Goal: Information Seeking & Learning: Learn about a topic

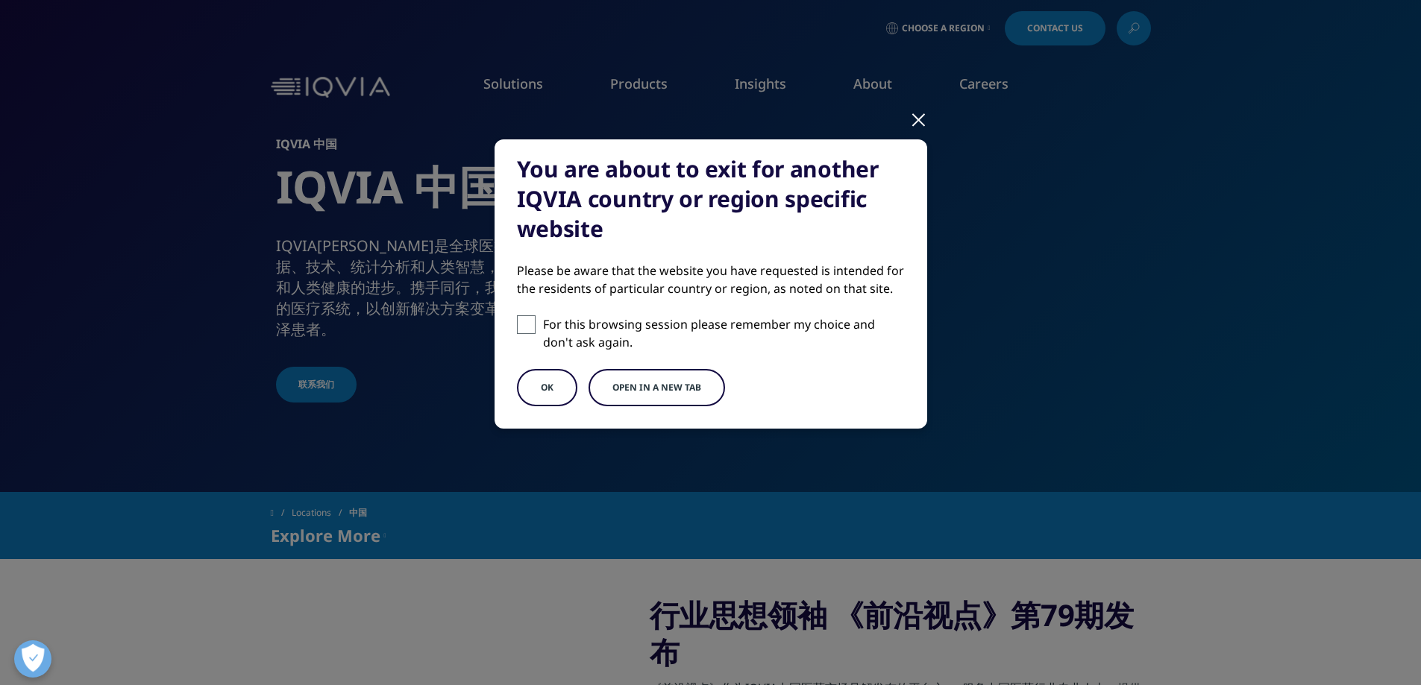
click at [523, 327] on input "For this browsing session please remember my choice and don't ask again." at bounding box center [526, 325] width 19 height 19
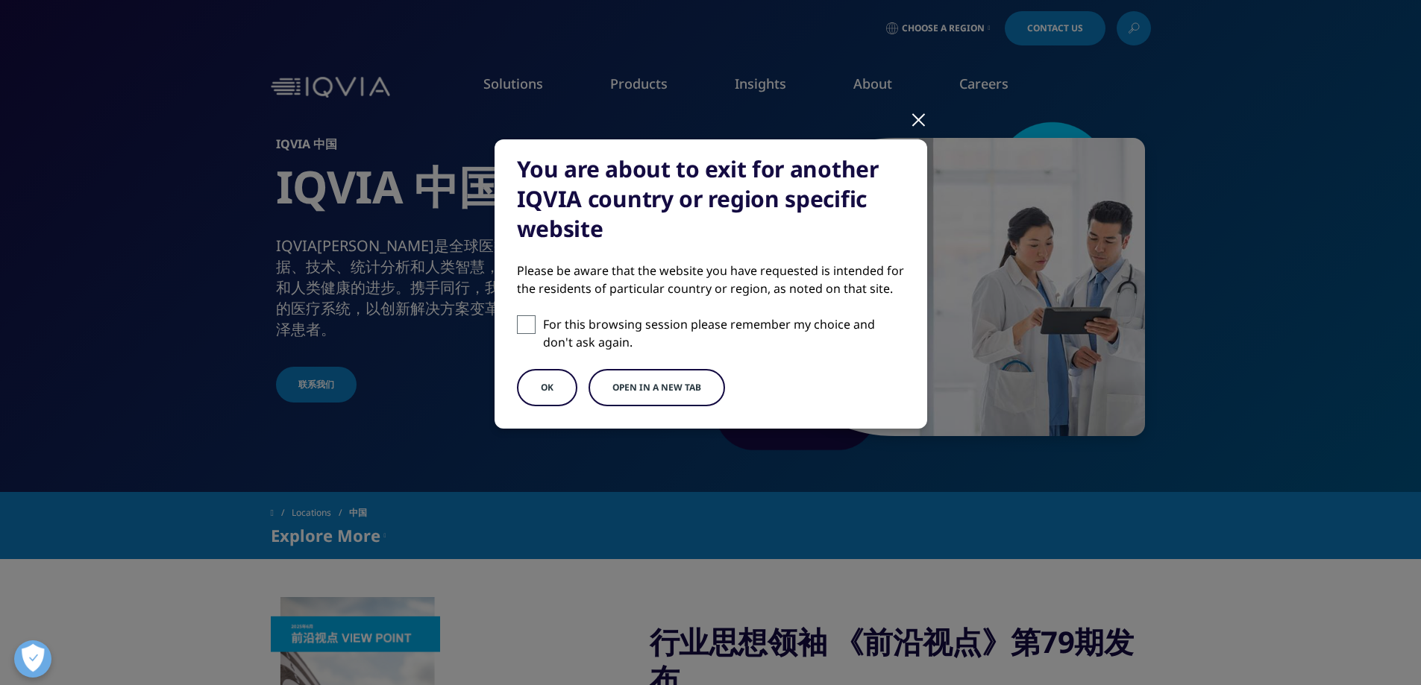
checkbox input "true"
click at [533, 398] on button "OK" at bounding box center [547, 387] width 60 height 37
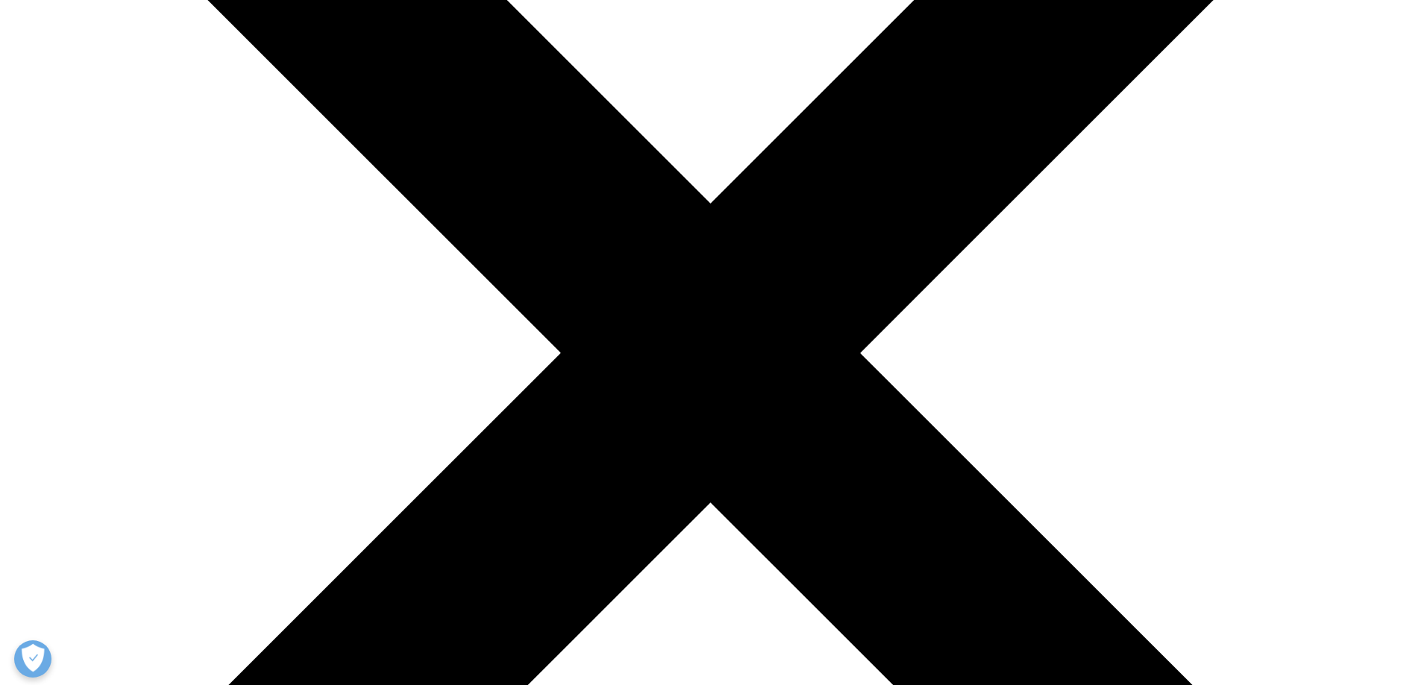
scroll to position [149, 0]
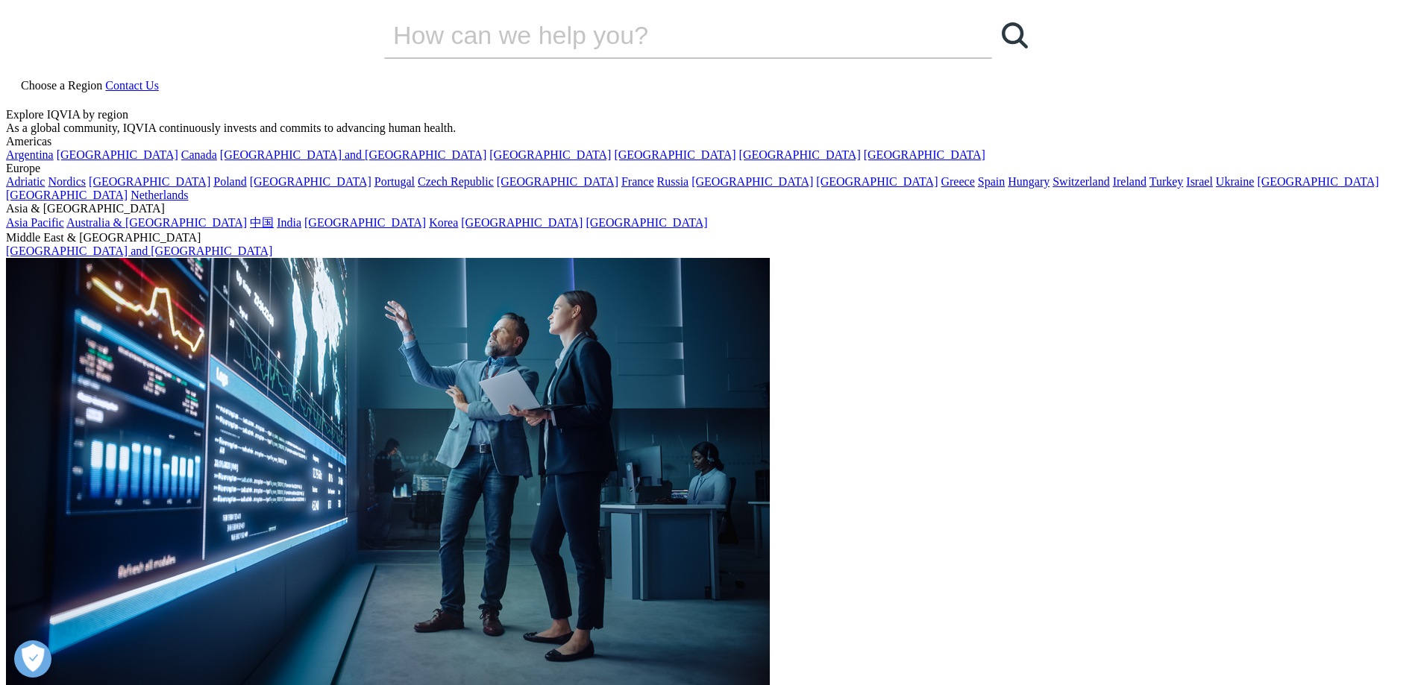
scroll to position [0, 0]
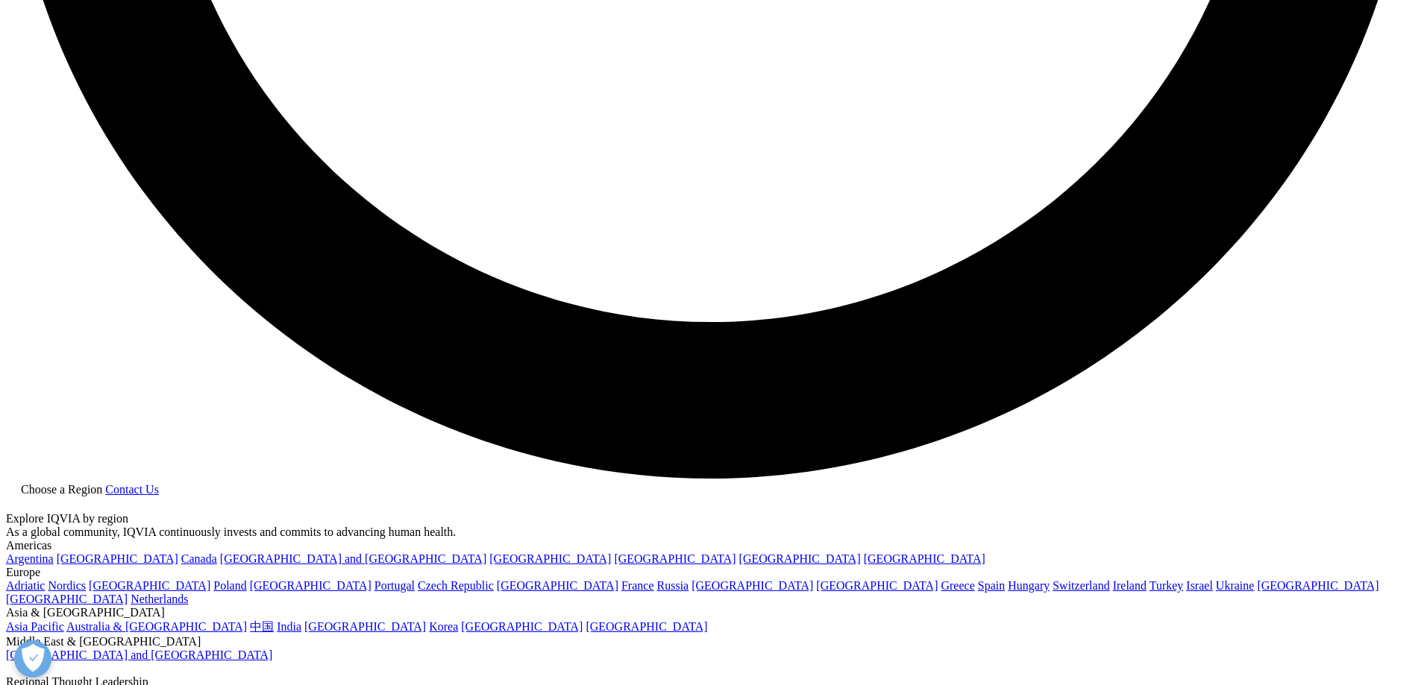
scroll to position [3655, 0]
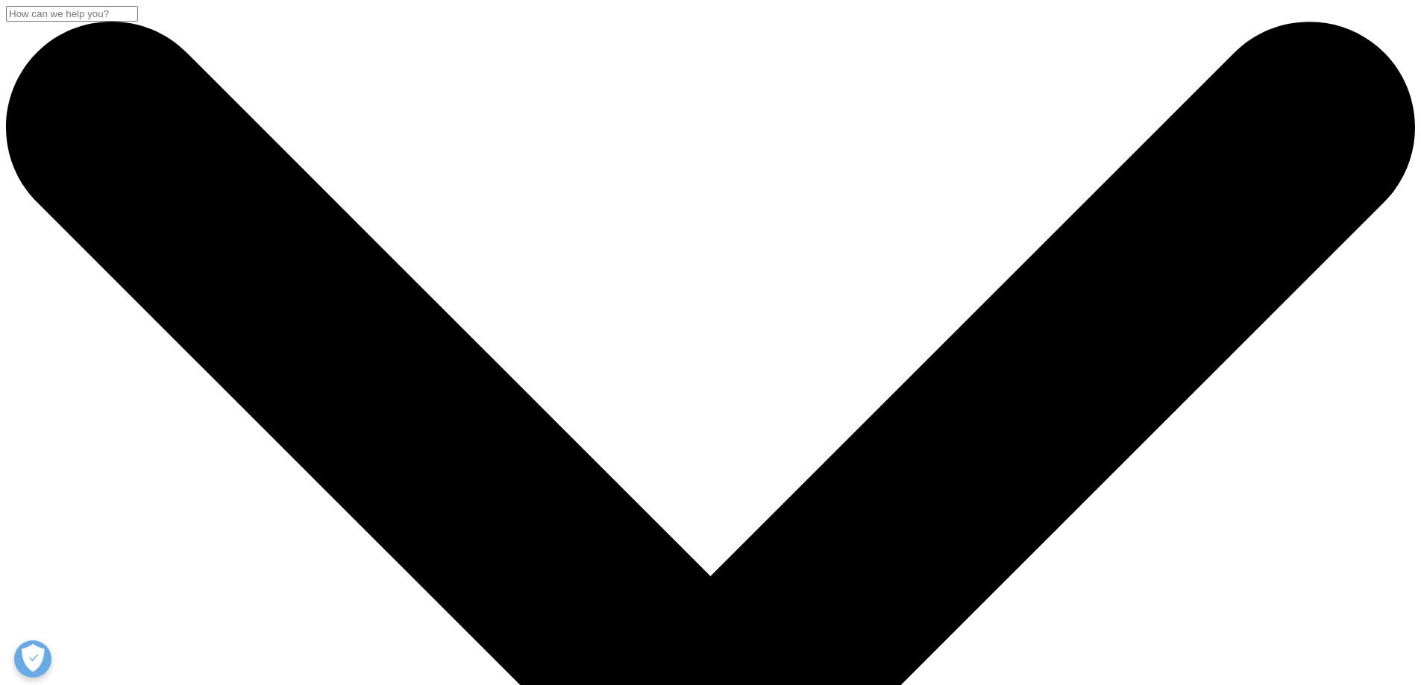
scroll to position [298, 0]
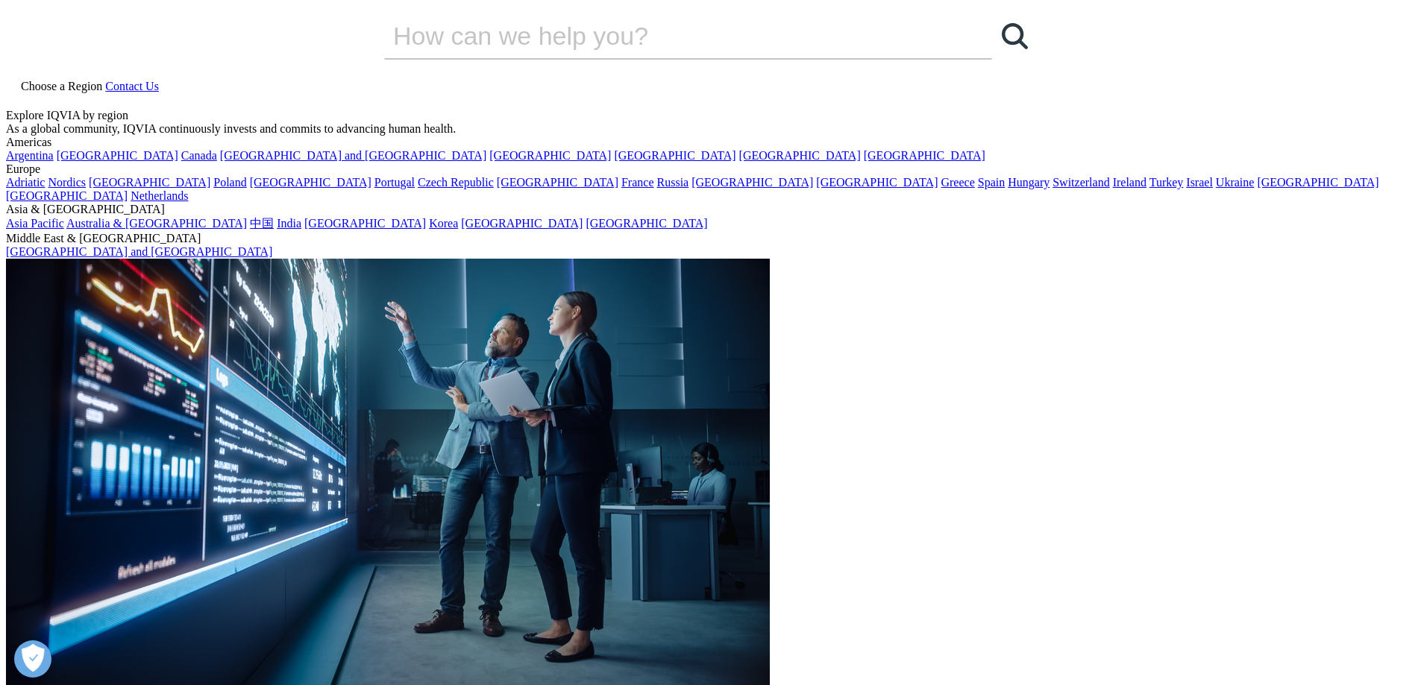
scroll to position [373, 0]
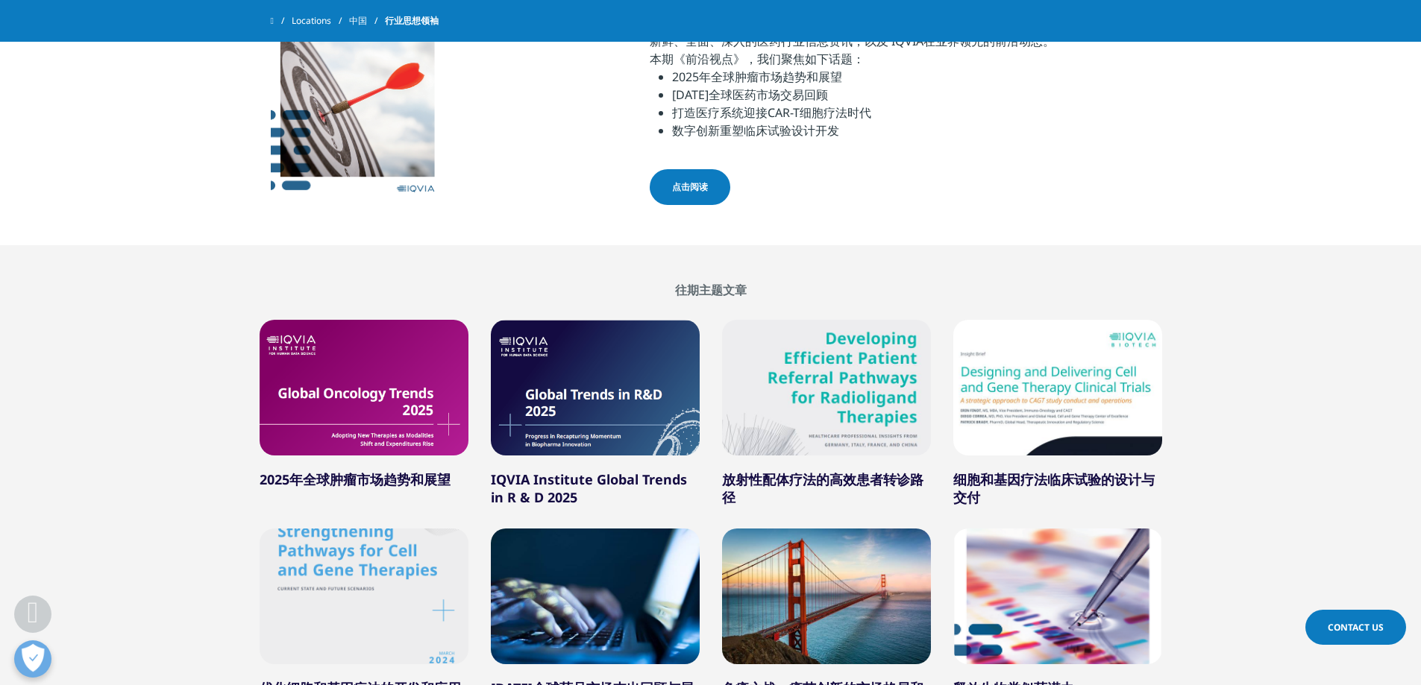
click at [443, 408] on div at bounding box center [364, 388] width 209 height 136
